Goal: Transaction & Acquisition: Book appointment/travel/reservation

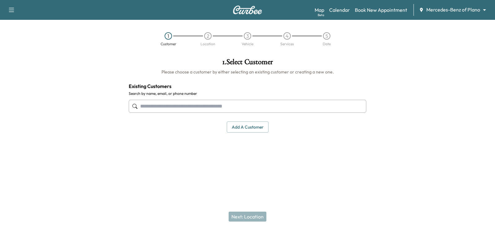
click at [248, 100] on input "text" at bounding box center [248, 106] width 238 height 13
paste input "**********"
click at [164, 109] on input "**********" at bounding box center [248, 106] width 238 height 13
click at [162, 108] on input "**********" at bounding box center [248, 106] width 238 height 13
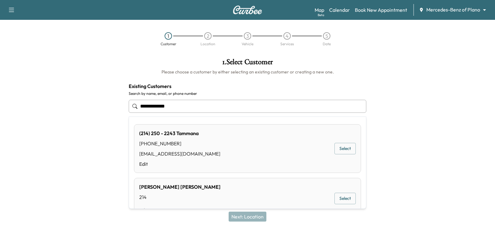
click at [152, 107] on input "**********" at bounding box center [248, 106] width 238 height 13
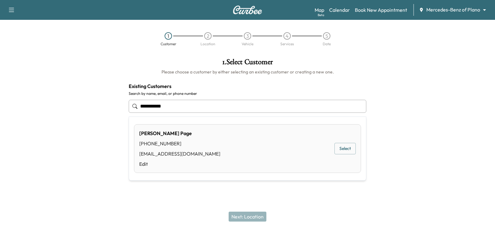
click at [340, 147] on button "Select" at bounding box center [345, 148] width 21 height 11
type input "**********"
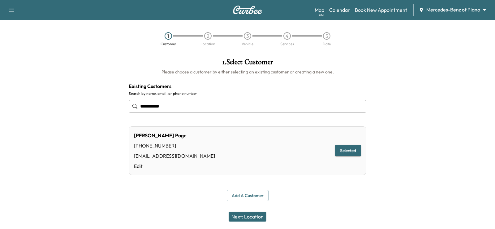
click at [242, 218] on button "Next: Location" at bounding box center [248, 217] width 38 height 10
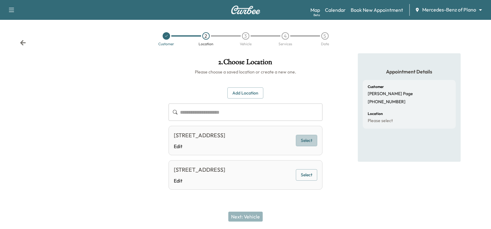
click at [310, 146] on button "Select" at bounding box center [306, 140] width 21 height 11
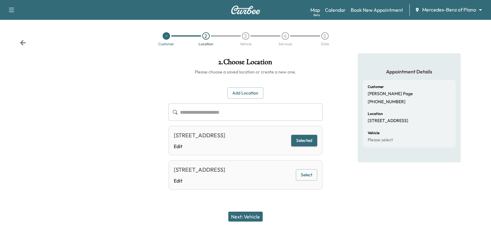
click at [257, 216] on button "Next: Vehicle" at bounding box center [245, 217] width 34 height 10
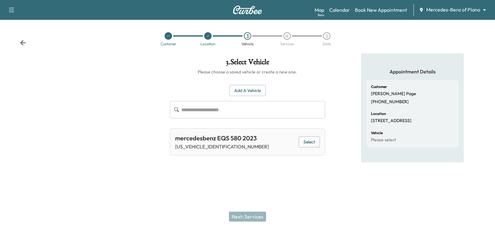
click at [309, 140] on button "Select" at bounding box center [309, 141] width 21 height 11
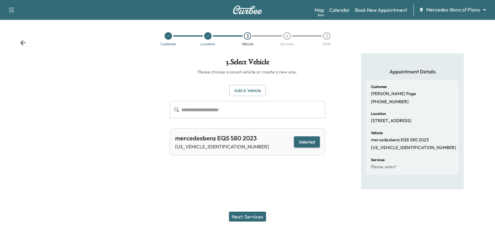
click at [255, 217] on button "Next: Services" at bounding box center [247, 217] width 37 height 10
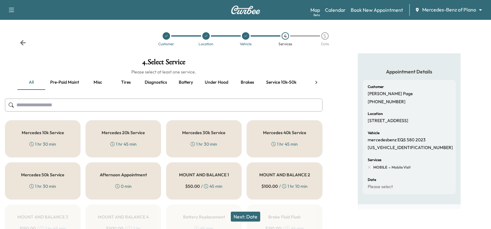
click at [65, 84] on button "Pre-paid maint" at bounding box center [64, 82] width 39 height 15
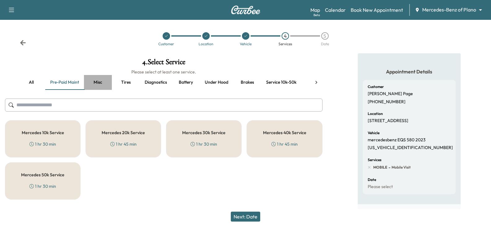
click at [98, 83] on button "Misc" at bounding box center [98, 82] width 28 height 15
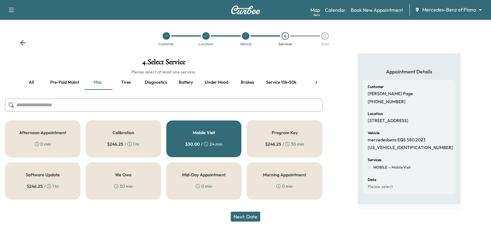
click at [68, 84] on button "Pre-paid maint" at bounding box center [64, 82] width 39 height 15
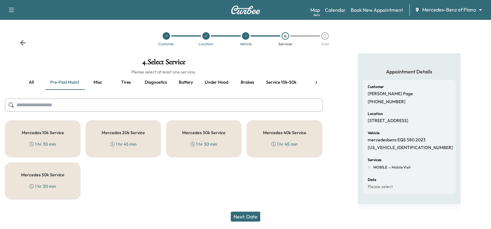
click at [139, 140] on div "Mercedes 20k Service 1 hr 45 min" at bounding box center [123, 138] width 76 height 37
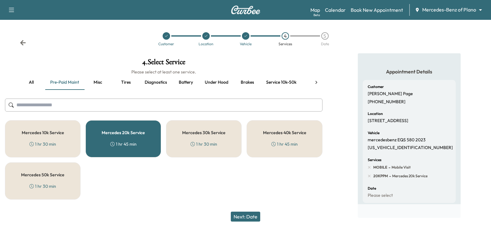
click at [242, 215] on button "Next: Date" at bounding box center [245, 217] width 29 height 10
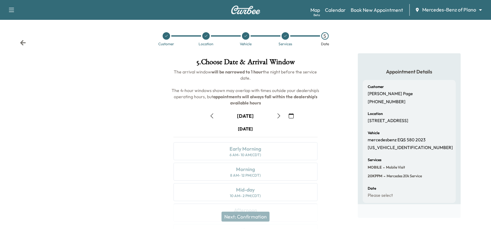
click at [279, 115] on icon "button" at bounding box center [278, 115] width 3 height 5
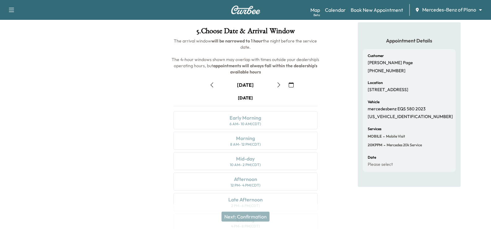
click at [278, 88] on button "button" at bounding box center [278, 85] width 11 height 10
click at [279, 87] on button "button" at bounding box center [278, 85] width 11 height 10
click at [279, 101] on div "[DATE]" at bounding box center [245, 98] width 144 height 6
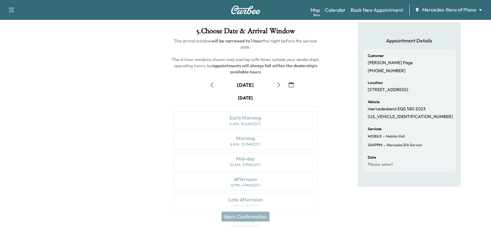
click at [280, 85] on icon "button" at bounding box center [278, 84] width 5 height 5
click at [279, 85] on icon "button" at bounding box center [278, 84] width 5 height 5
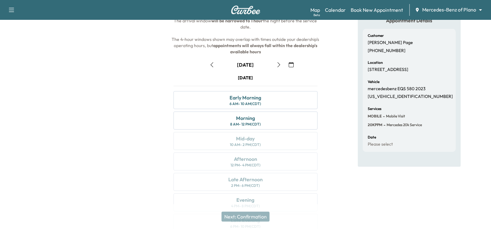
scroll to position [62, 0]
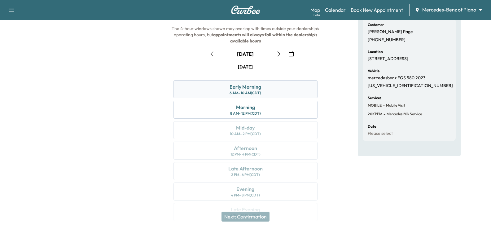
click at [270, 88] on div "Early Morning 6 AM - 10 AM (CDT)" at bounding box center [245, 89] width 144 height 18
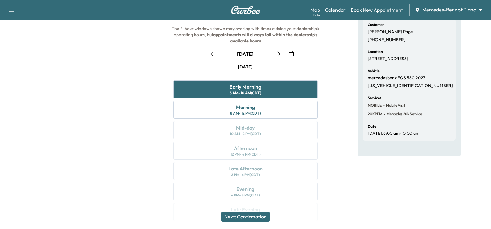
click at [255, 218] on button "Next: Confirmation" at bounding box center [245, 217] width 48 height 10
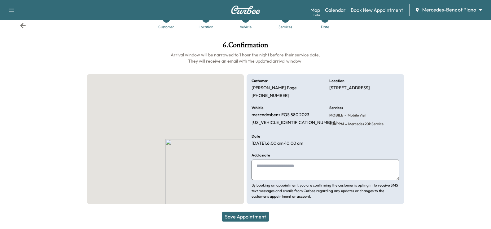
scroll to position [17, 0]
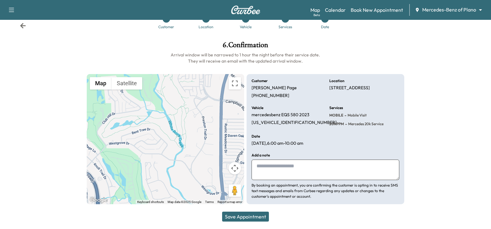
click at [243, 218] on button "Save Appointment" at bounding box center [245, 217] width 47 height 10
